Goal: Task Accomplishment & Management: Use online tool/utility

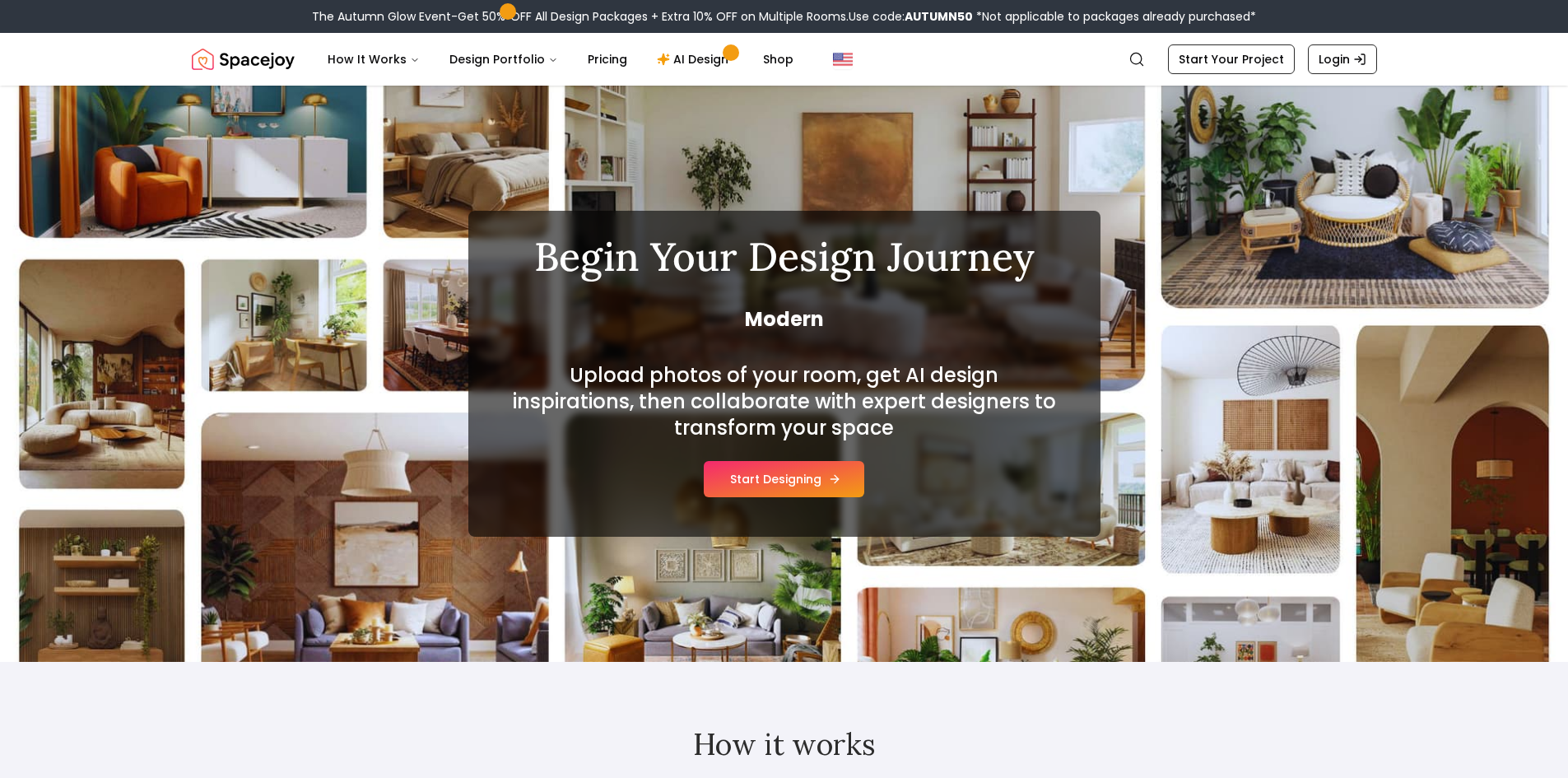
click at [776, 480] on button "Start Designing" at bounding box center [784, 478] width 161 height 36
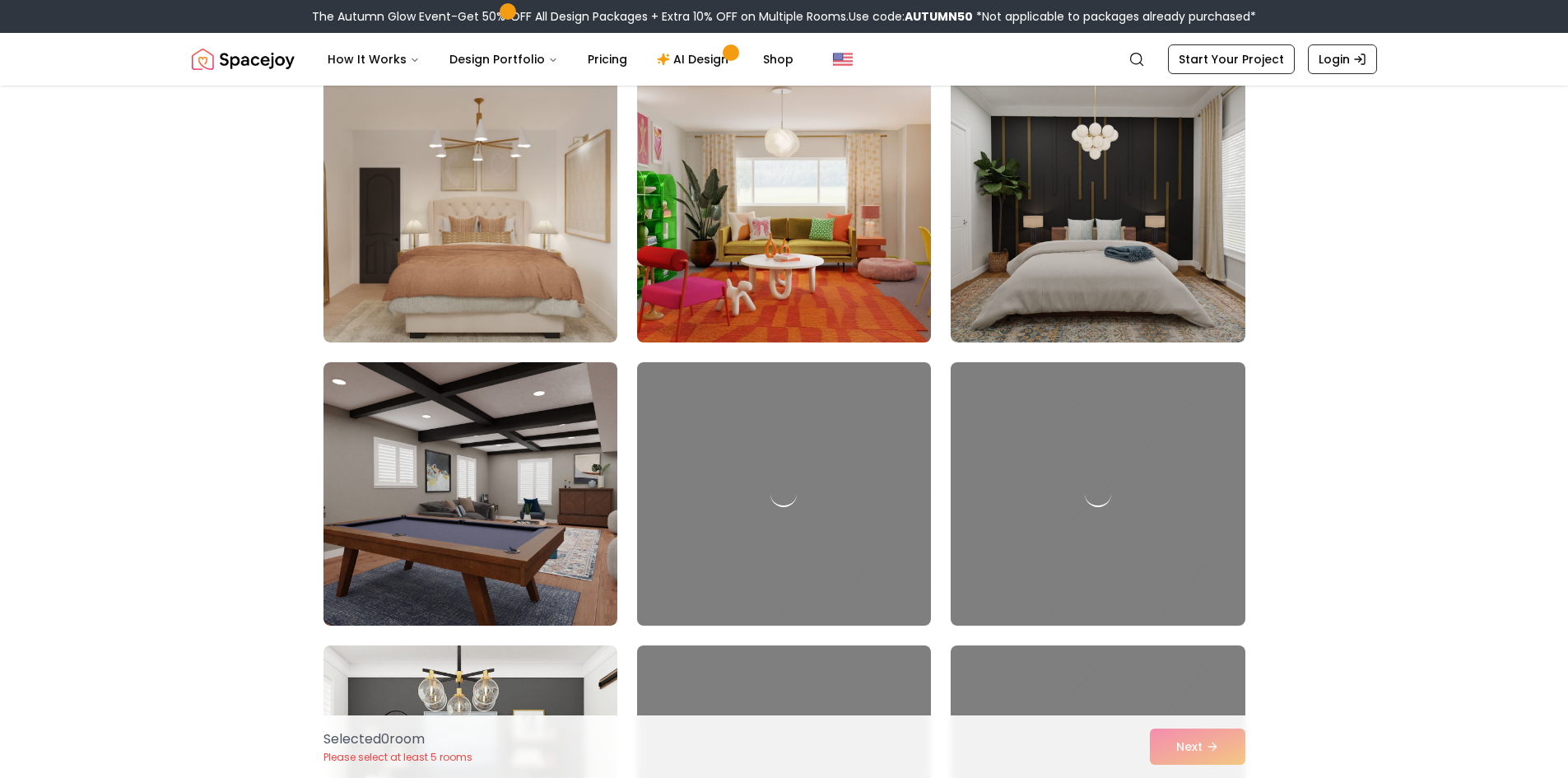
scroll to position [741, 0]
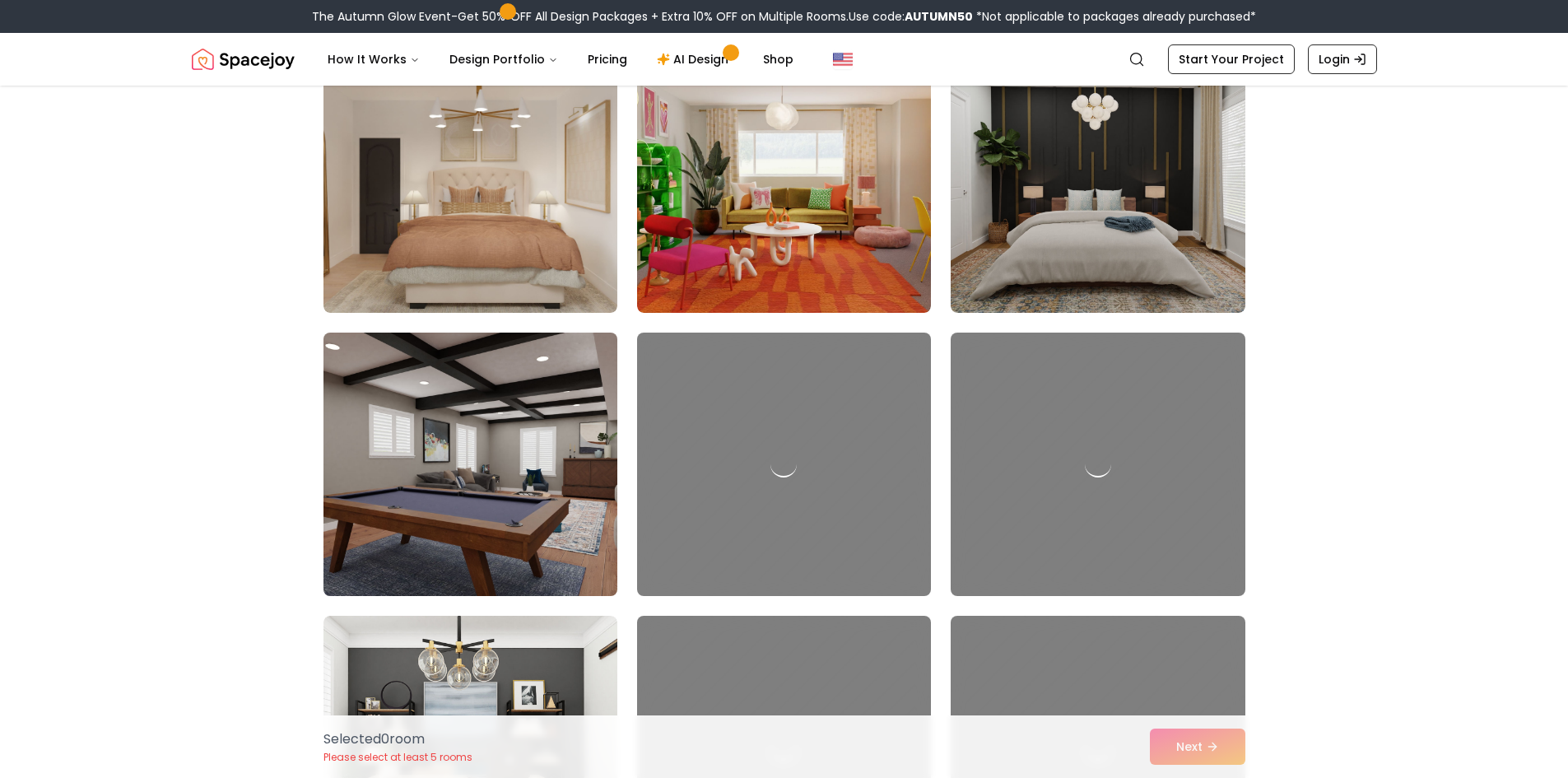
click at [560, 437] on img at bounding box center [470, 464] width 308 height 277
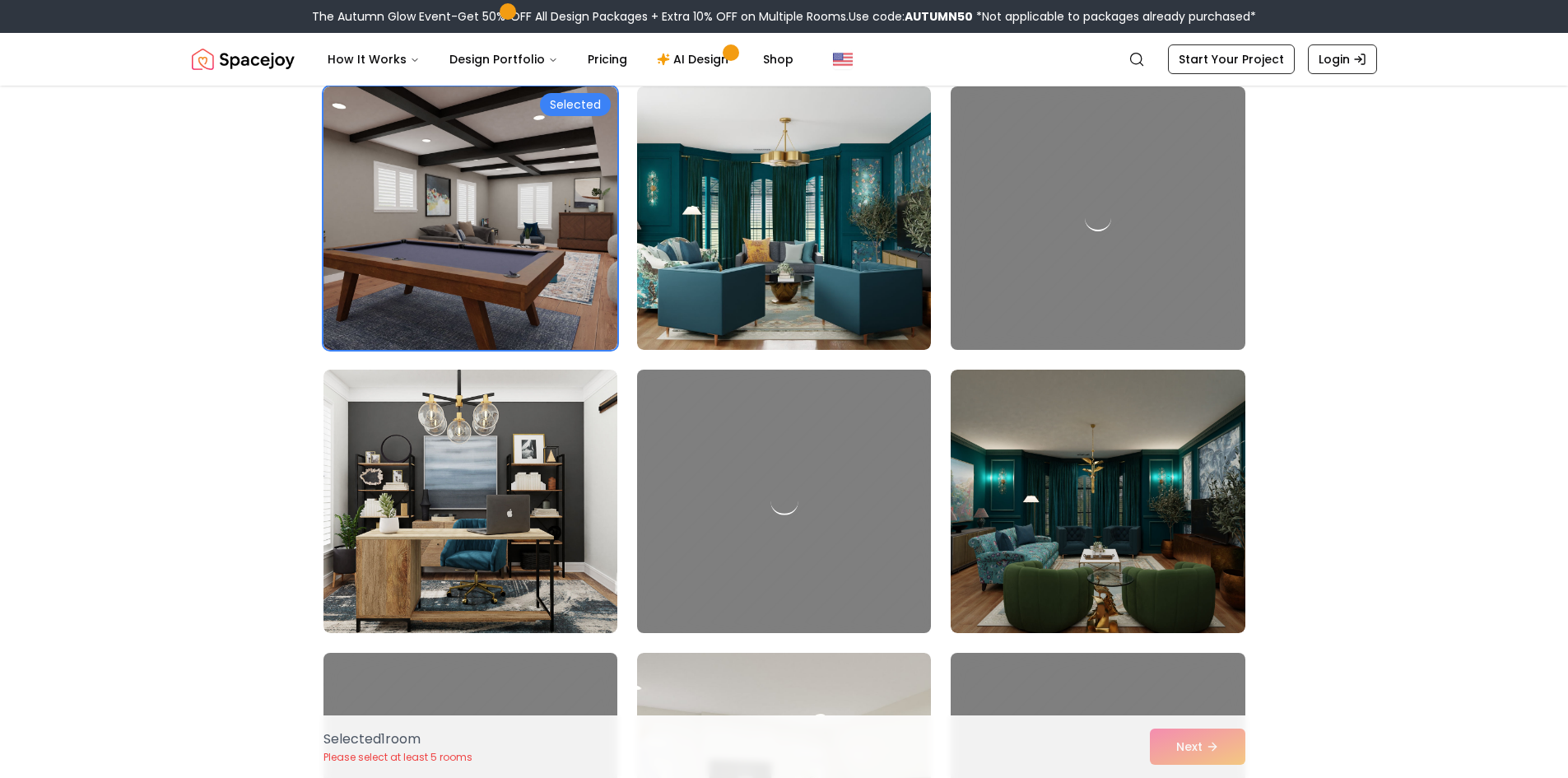
scroll to position [987, 0]
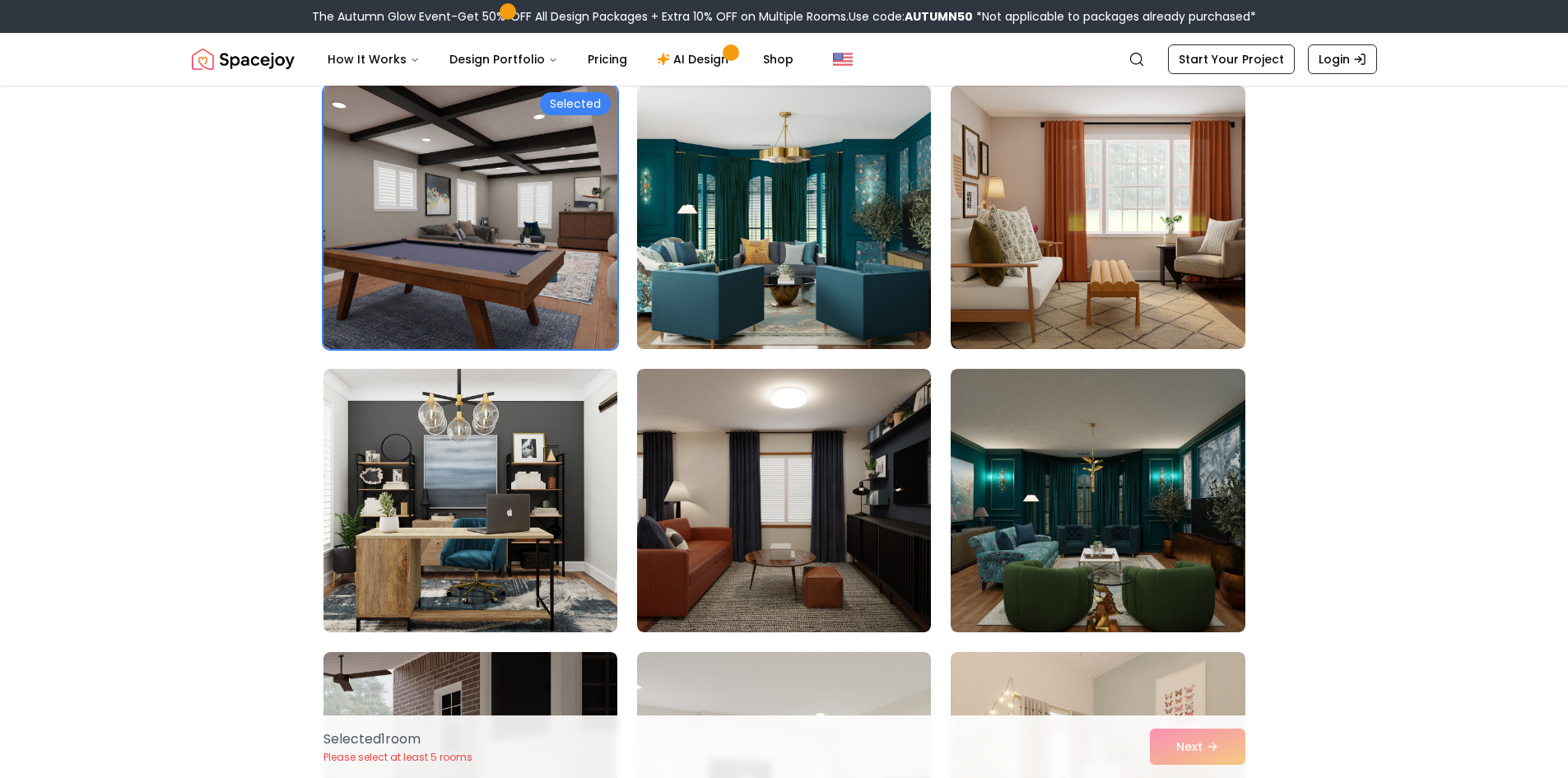
click at [735, 244] on img at bounding box center [784, 217] width 308 height 277
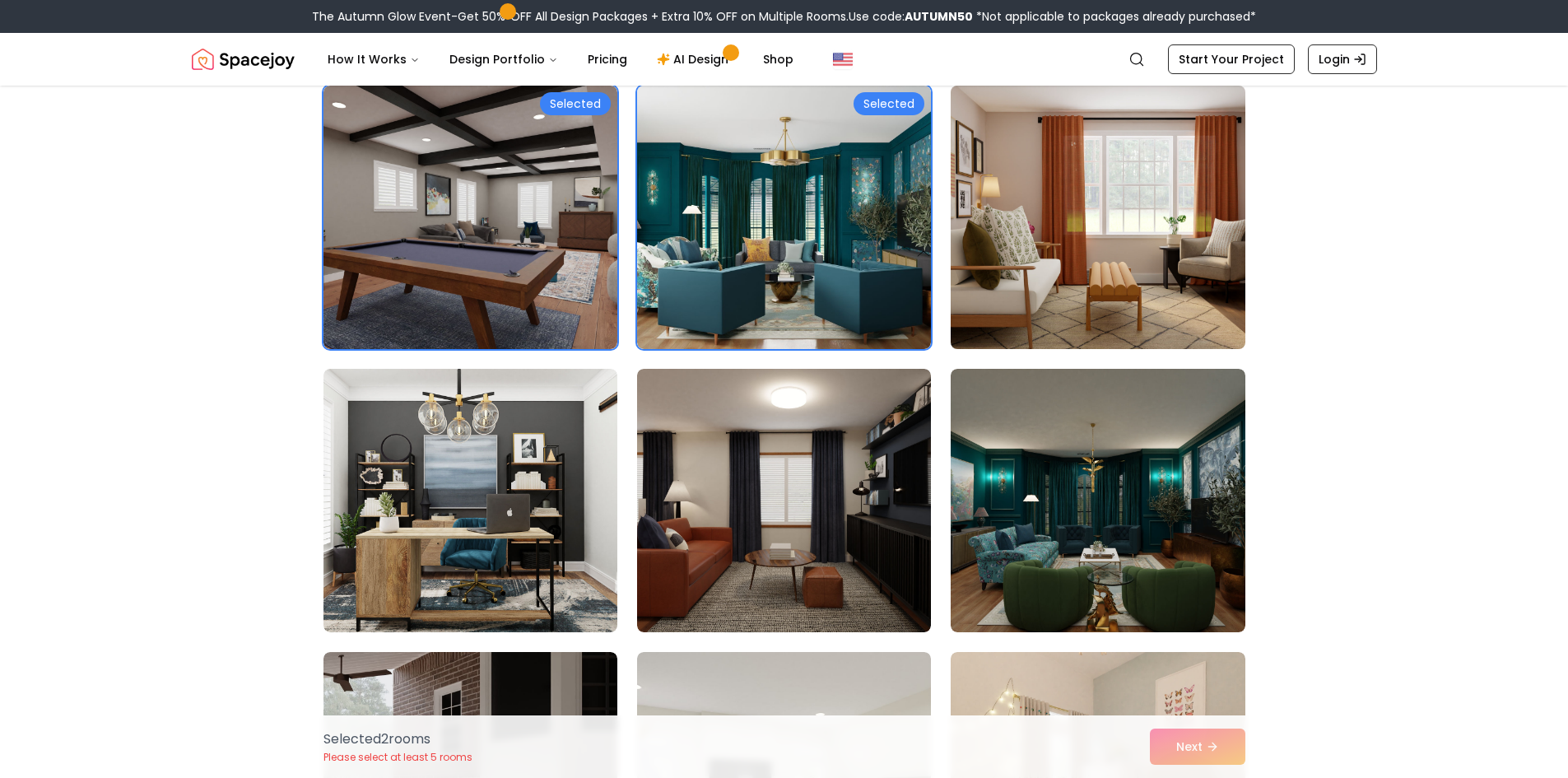
click at [1035, 224] on img at bounding box center [1097, 217] width 308 height 277
click at [996, 232] on img at bounding box center [1097, 217] width 308 height 277
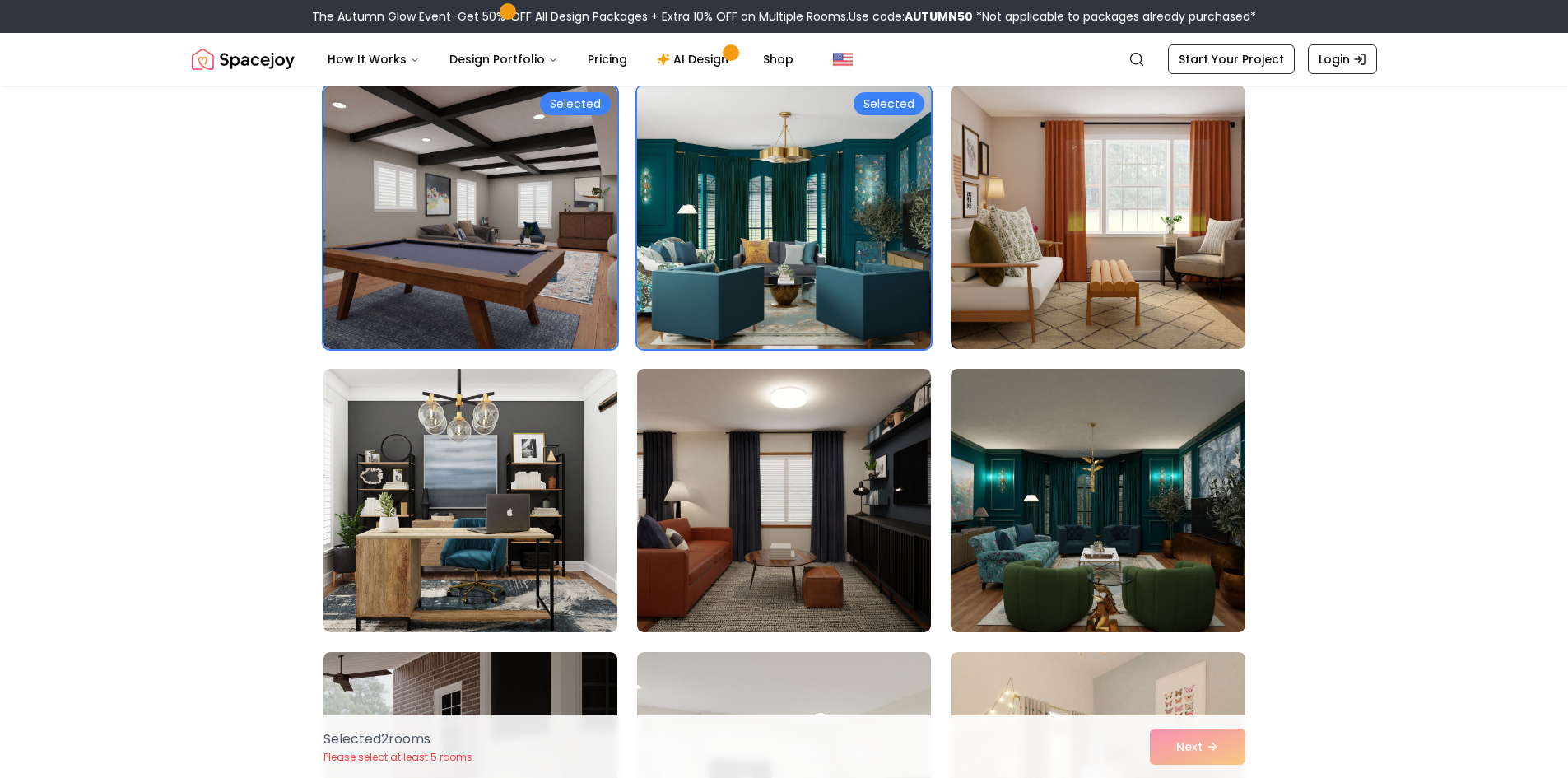
click at [847, 230] on img at bounding box center [784, 217] width 308 height 277
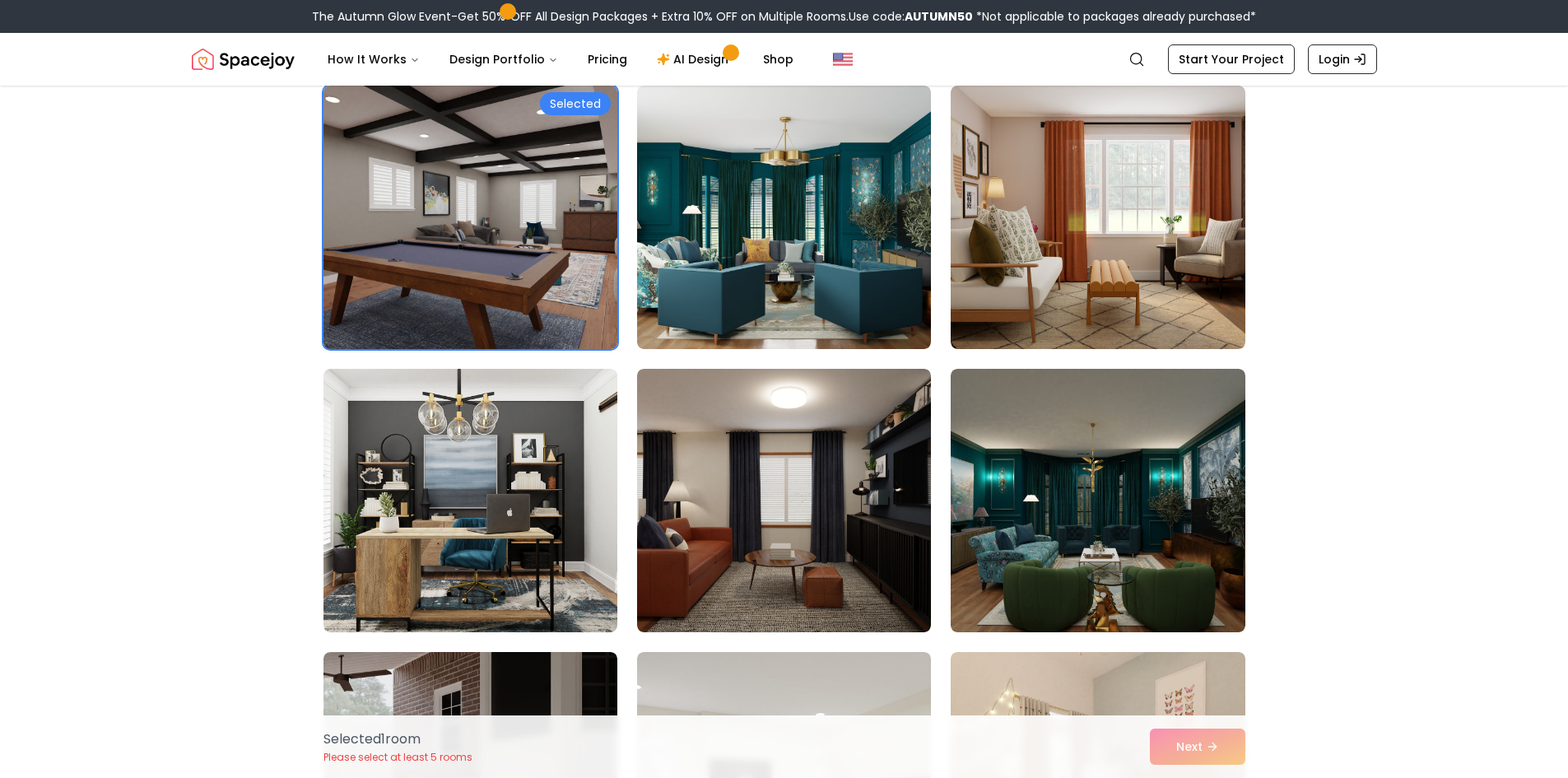
click at [575, 253] on img at bounding box center [470, 217] width 308 height 277
